Goal: Navigation & Orientation: Find specific page/section

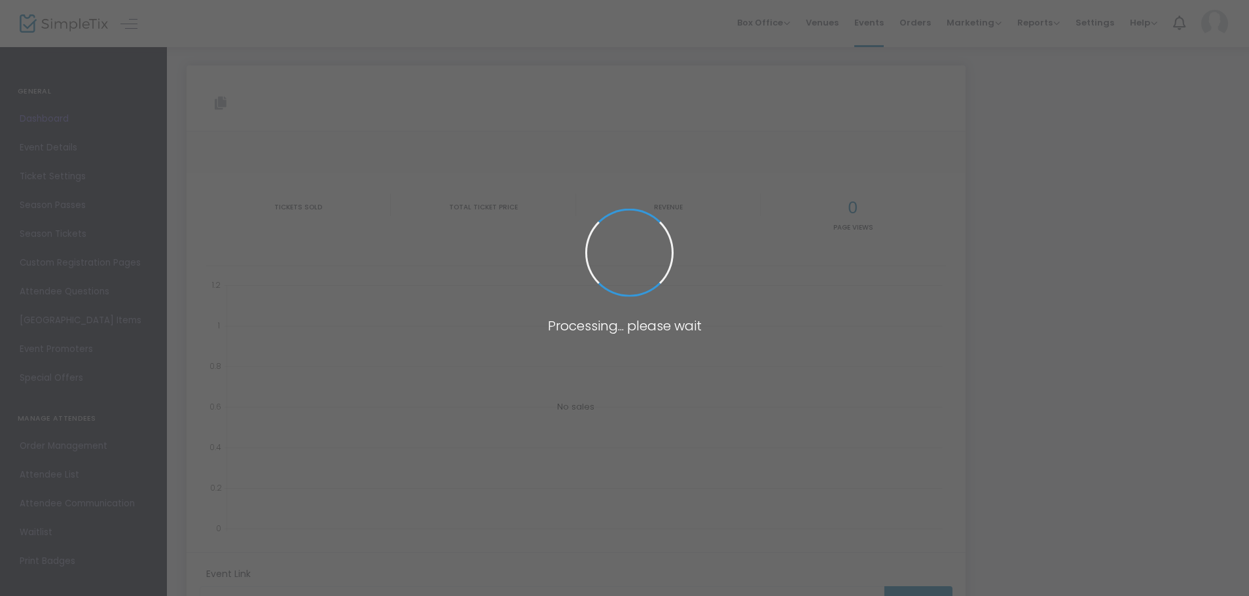
type input "[URL][DOMAIN_NAME]"
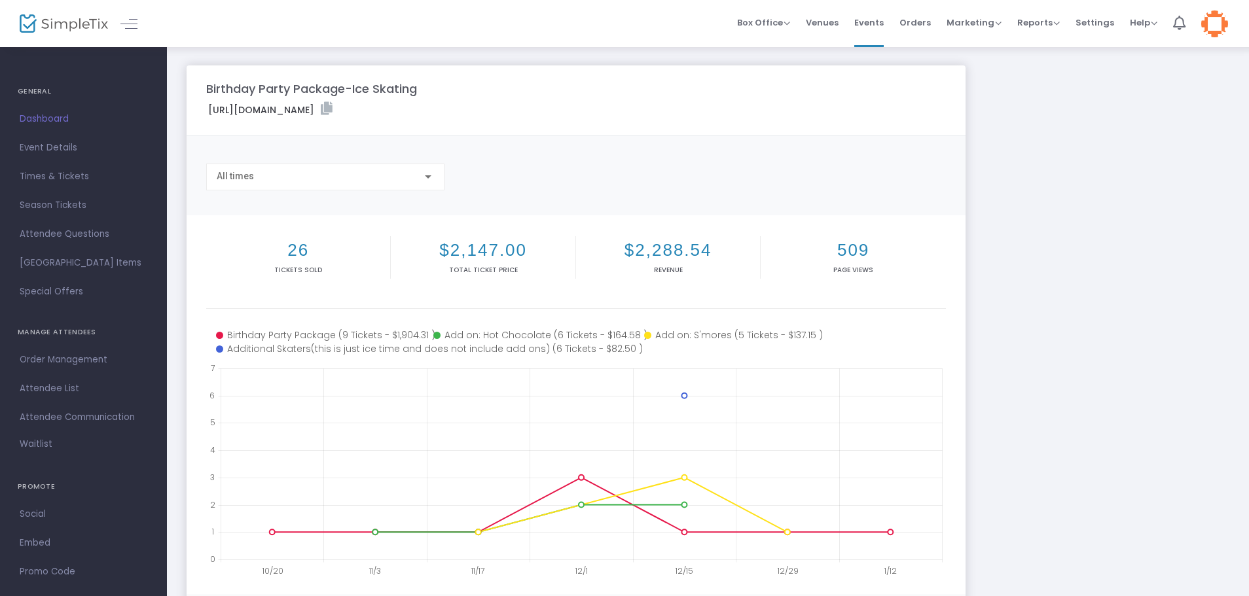
click at [41, 25] on img at bounding box center [64, 23] width 88 height 19
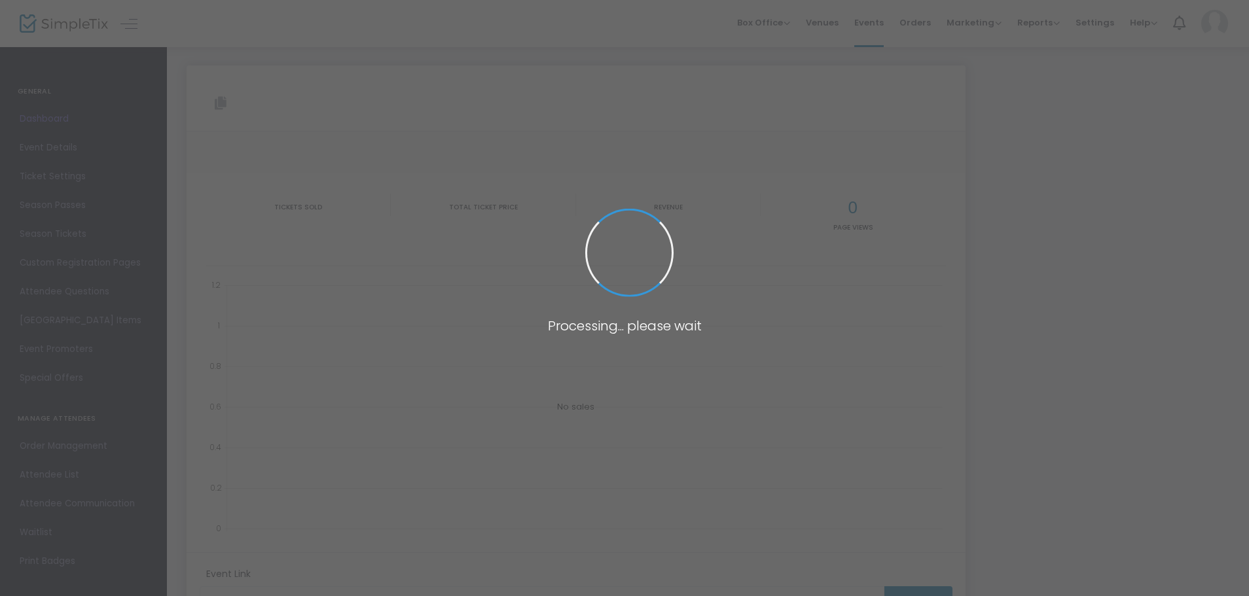
type input "[URL][DOMAIN_NAME]"
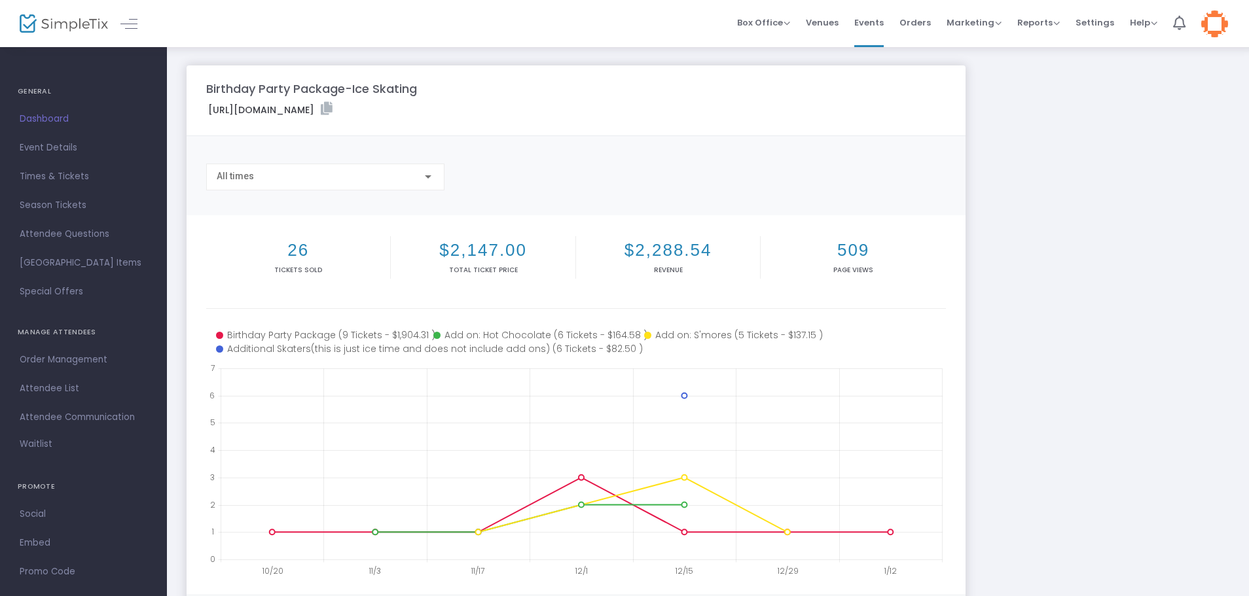
click at [43, 15] on img at bounding box center [64, 23] width 88 height 19
